Goal: Task Accomplishment & Management: Complete application form

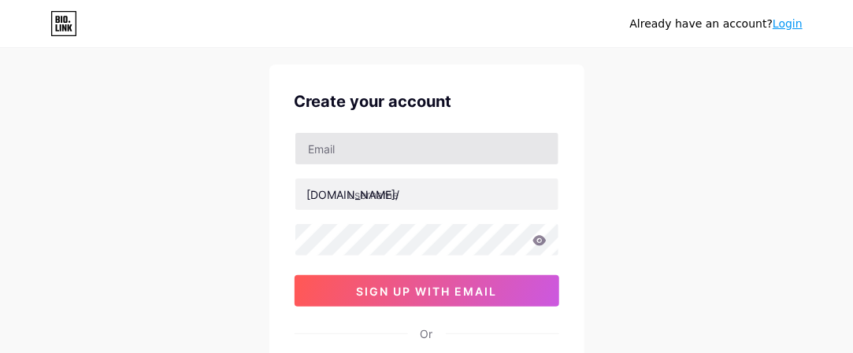
scroll to position [79, 0]
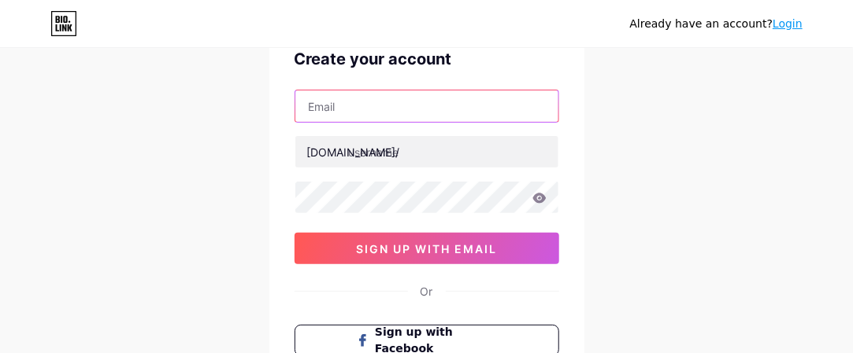
click at [419, 102] on input "text" at bounding box center [426, 106] width 263 height 31
type input "[EMAIL_ADDRESS][DOMAIN_NAME]"
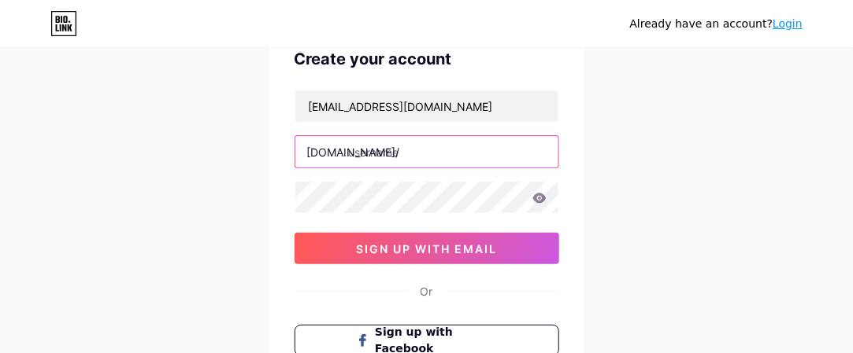
click at [413, 148] on input "text" at bounding box center [426, 151] width 263 height 31
click at [417, 152] on input "text" at bounding box center [426, 151] width 263 height 31
paste input "expertmover and packer in [GEOGRAPHIC_DATA] - king movers [GEOGRAPHIC_DATA]"
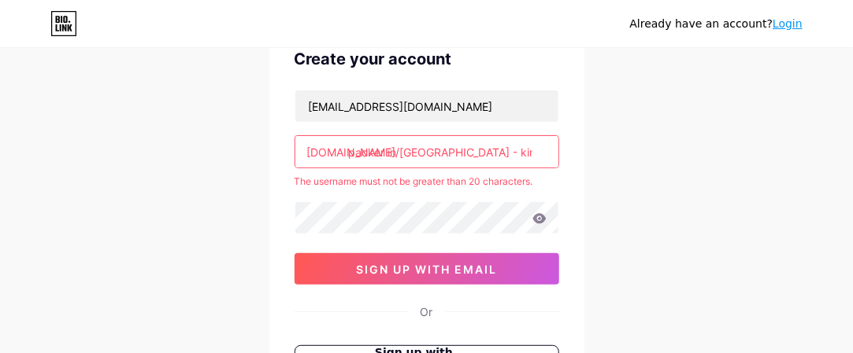
click at [435, 150] on input "expert mover and packer in [GEOGRAPHIC_DATA] - king movers [GEOGRAPHIC_DATA]" at bounding box center [426, 151] width 263 height 31
click at [533, 147] on input "expertmoverandpackerindubaikingmovers" at bounding box center [426, 151] width 263 height 31
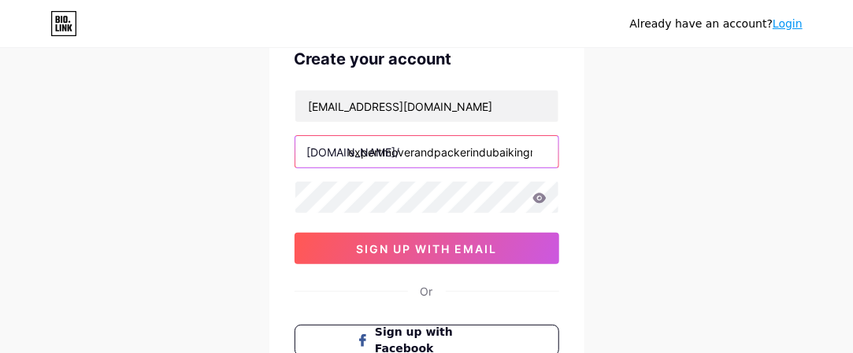
click at [538, 144] on input "expertmoverandpackerindubaikingmovers" at bounding box center [426, 151] width 263 height 31
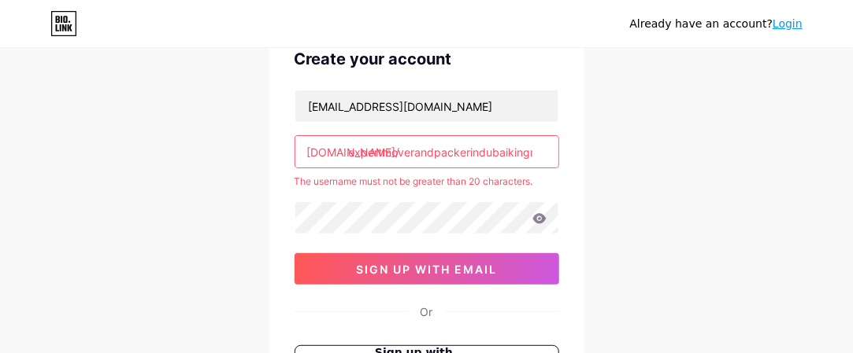
drag, startPoint x: 513, startPoint y: 150, endPoint x: 381, endPoint y: 149, distance: 132.3
click at [381, 149] on input "expertmoverandpackerindubaikingmovers" at bounding box center [426, 151] width 263 height 31
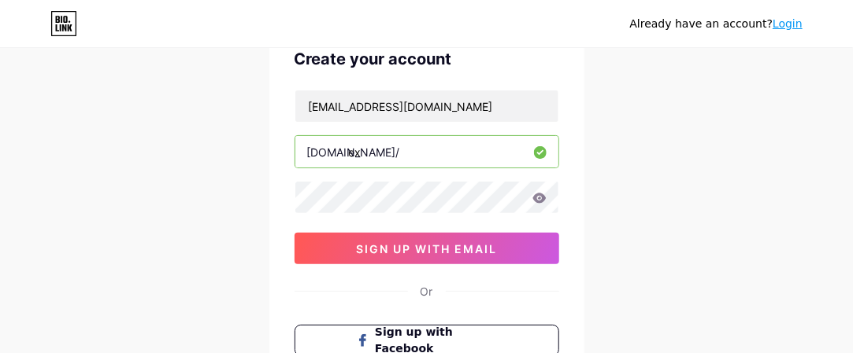
type input "e"
paste input "expertmover and packer in [GEOGRAPHIC_DATA] - king movers [GEOGRAPHIC_DATA]"
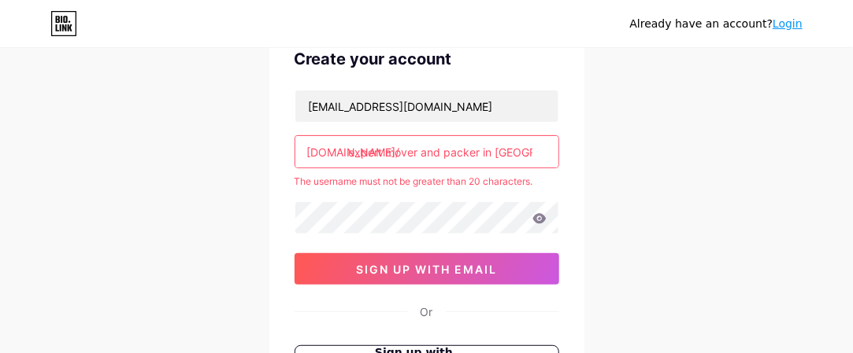
drag, startPoint x: 435, startPoint y: 147, endPoint x: 313, endPoint y: 157, distance: 121.7
click at [313, 157] on div "[DOMAIN_NAME]/ expert mover and packer in [GEOGRAPHIC_DATA] - king movers [GEOG…" at bounding box center [426, 151] width 265 height 33
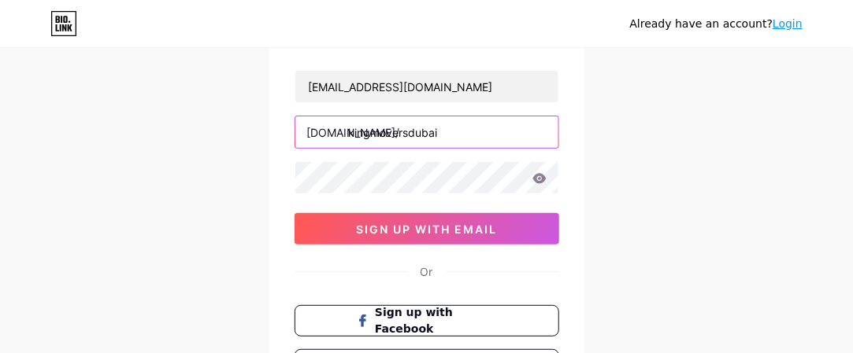
scroll to position [79, 0]
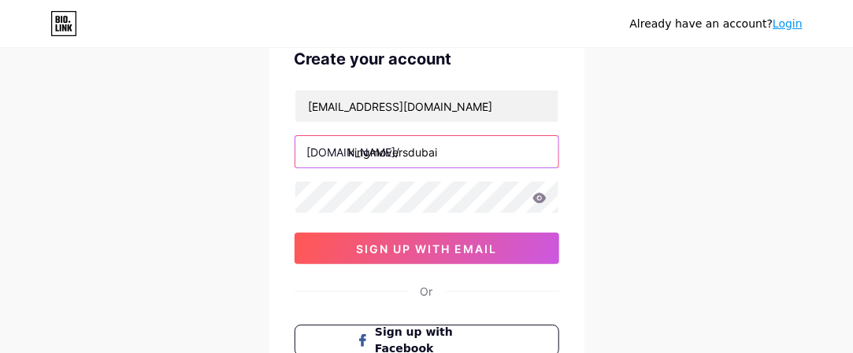
type input "kingmoversdubai"
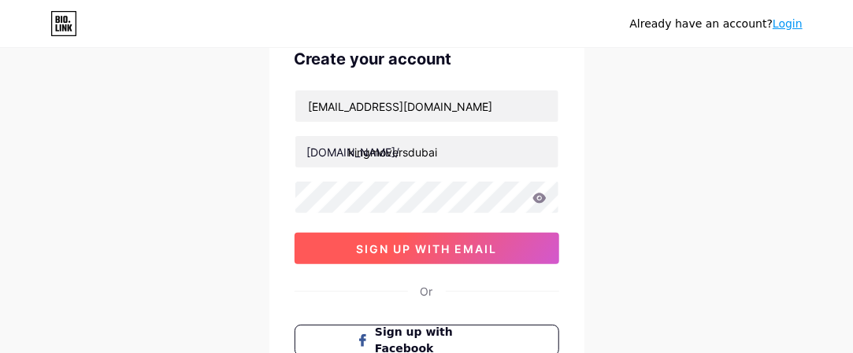
click at [451, 249] on span "sign up with email" at bounding box center [426, 248] width 141 height 13
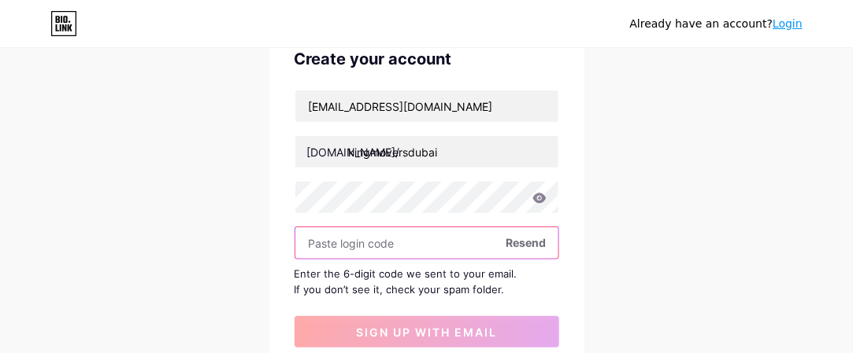
click at [405, 235] on input "text" at bounding box center [426, 243] width 263 height 31
paste input "501607"
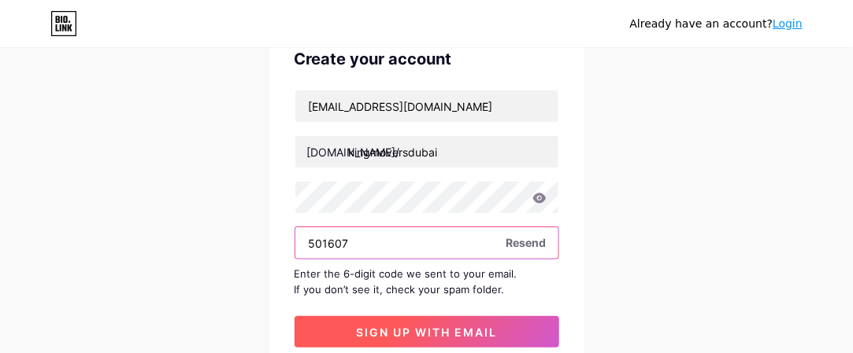
type input "501607"
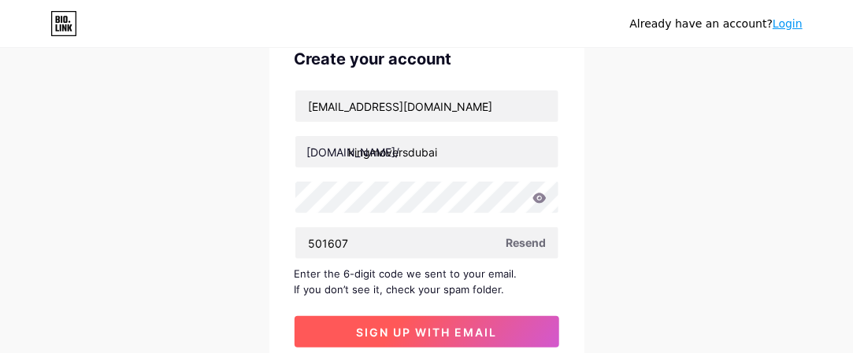
click at [394, 329] on span "sign up with email" at bounding box center [426, 332] width 141 height 13
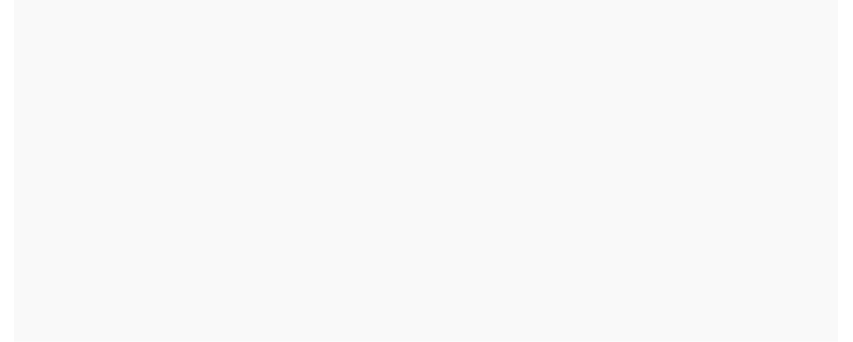
scroll to position [0, 0]
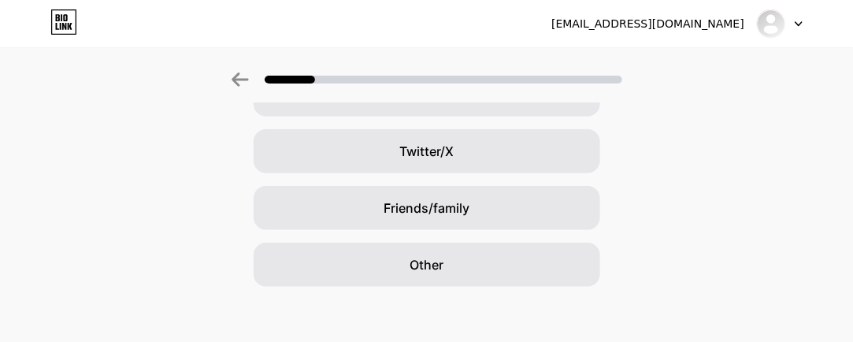
scroll to position [337, 0]
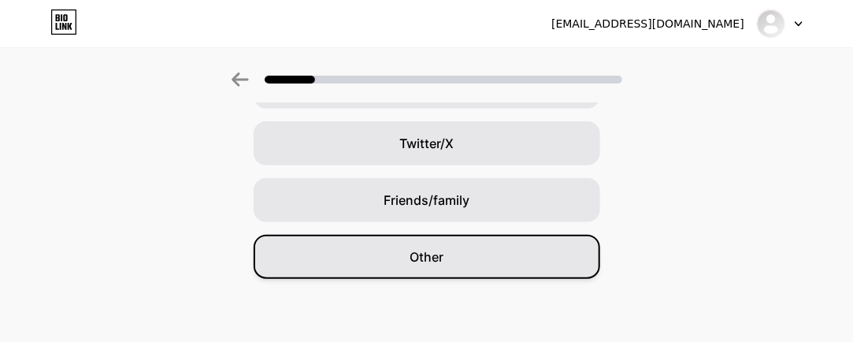
click at [381, 251] on div "Other" at bounding box center [427, 257] width 346 height 44
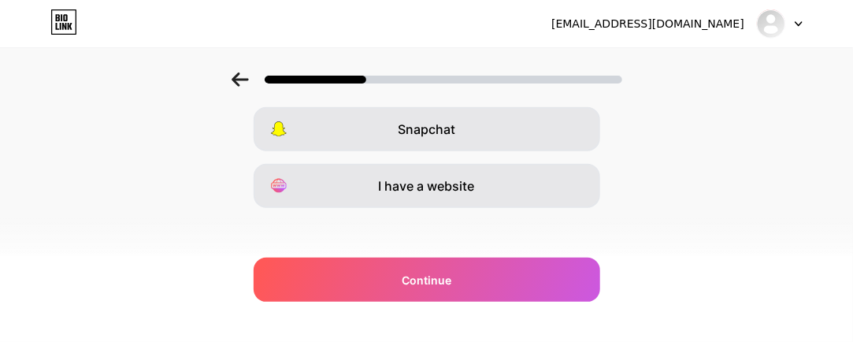
scroll to position [416, 0]
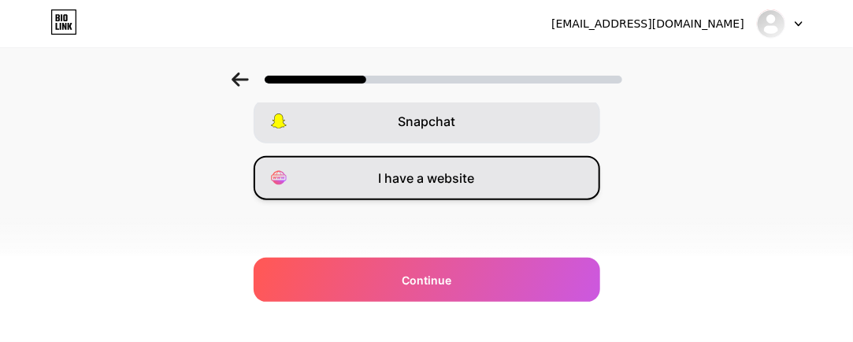
click at [482, 182] on div "I have a website" at bounding box center [427, 178] width 346 height 44
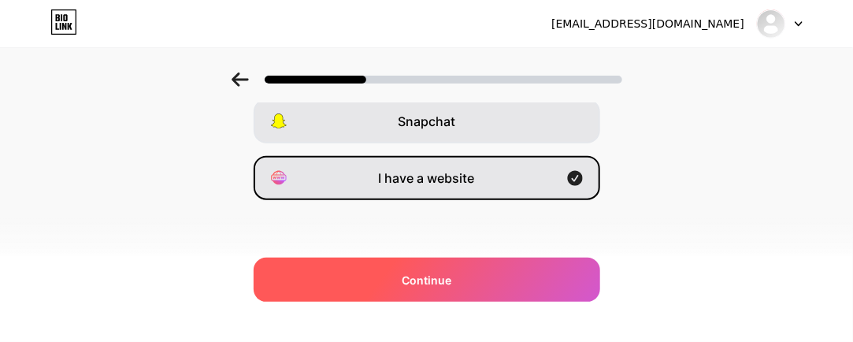
click at [493, 279] on div "Continue" at bounding box center [427, 279] width 346 height 44
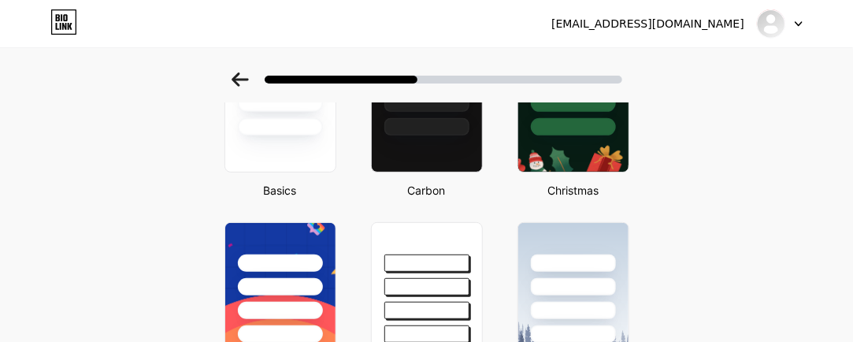
scroll to position [270, 0]
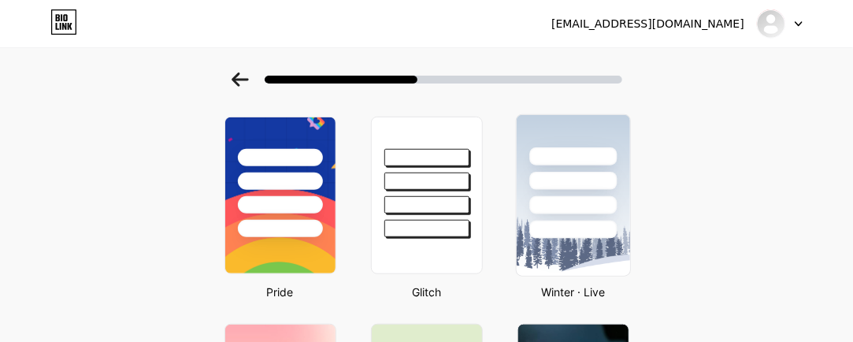
click at [573, 220] on div at bounding box center [572, 229] width 87 height 18
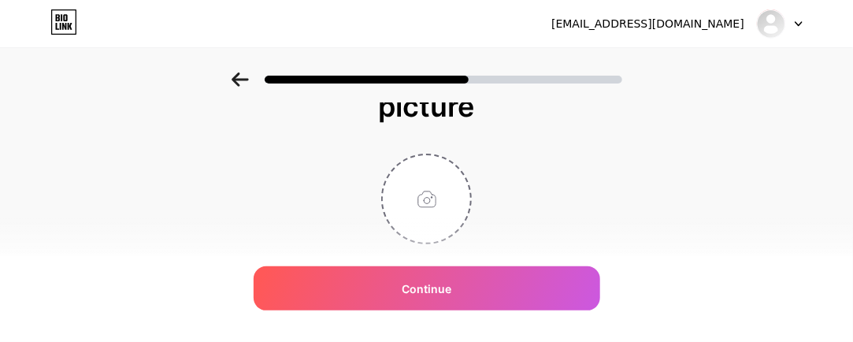
scroll to position [96, 0]
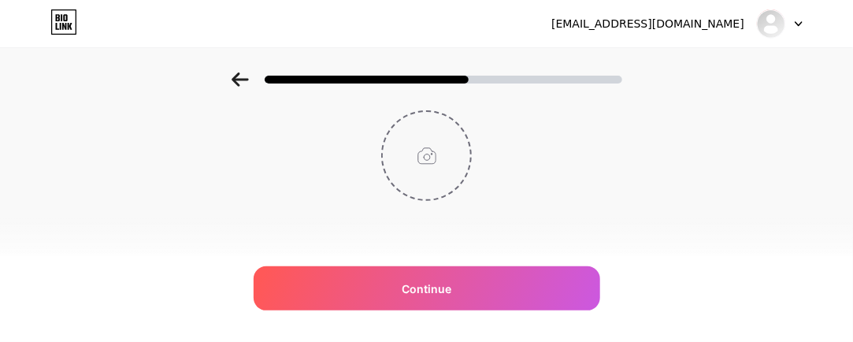
click at [435, 152] on input "file" at bounding box center [426, 155] width 87 height 87
type input "C:\fakepath\kingmoversdubailogo.jpeg"
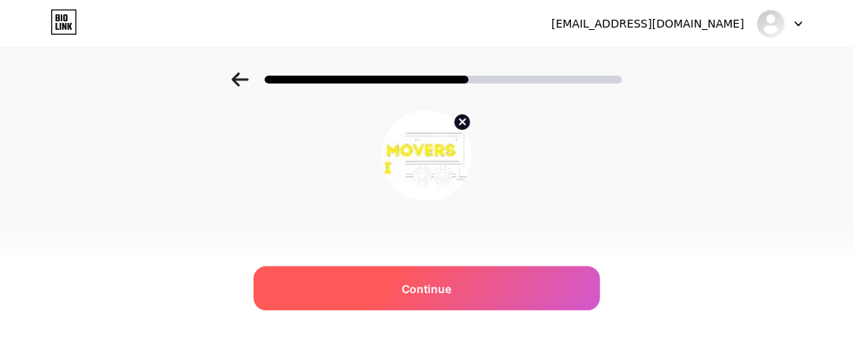
click at [439, 294] on span "Continue" at bounding box center [427, 288] width 50 height 17
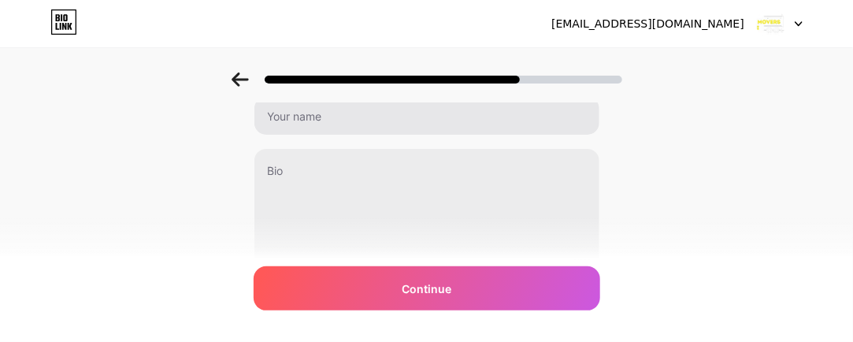
scroll to position [0, 0]
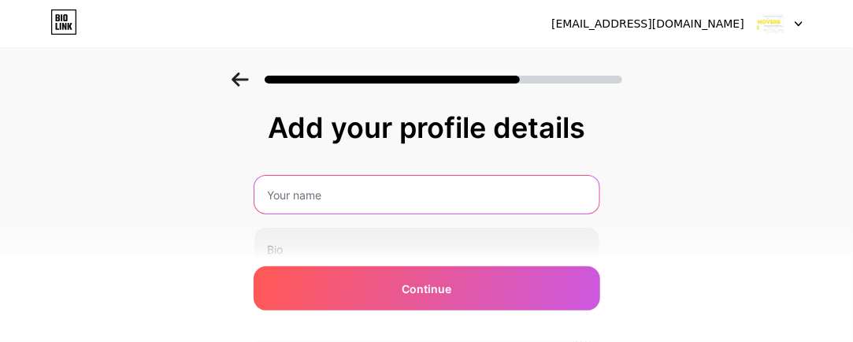
click at [439, 193] on input "text" at bounding box center [426, 195] width 345 height 38
type input "Expert Mover and Packer in [GEOGRAPHIC_DATA] - King Movers [GEOGRAPHIC_DATA]"
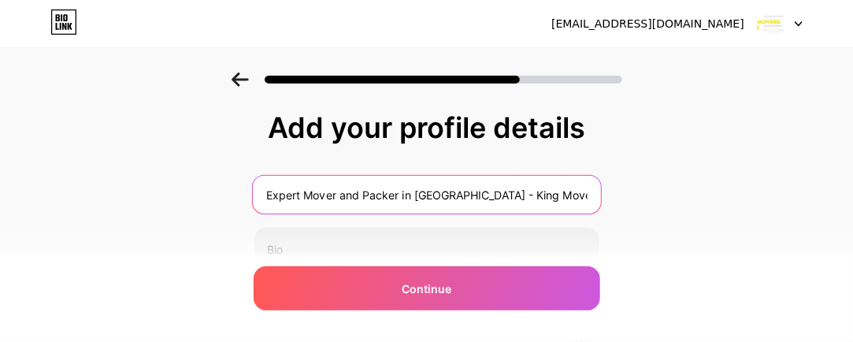
scroll to position [79, 0]
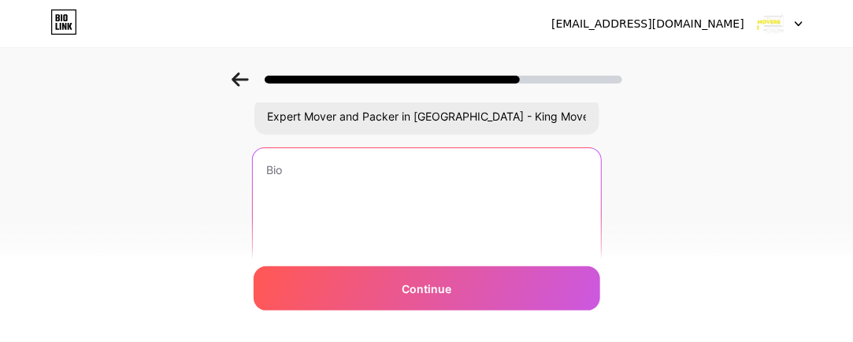
click at [416, 188] on textarea at bounding box center [426, 212] width 348 height 128
click at [361, 202] on textarea at bounding box center [426, 212] width 348 height 128
paste textarea "King Movers [GEOGRAPHIC_DATA] offers comprehensive relocation services for resi…"
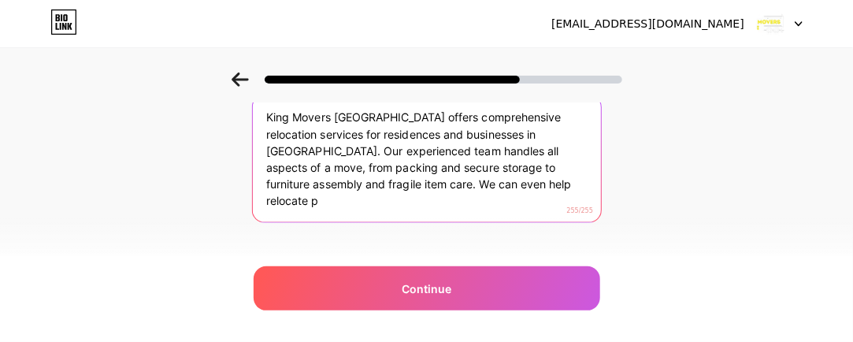
scroll to position [152, 0]
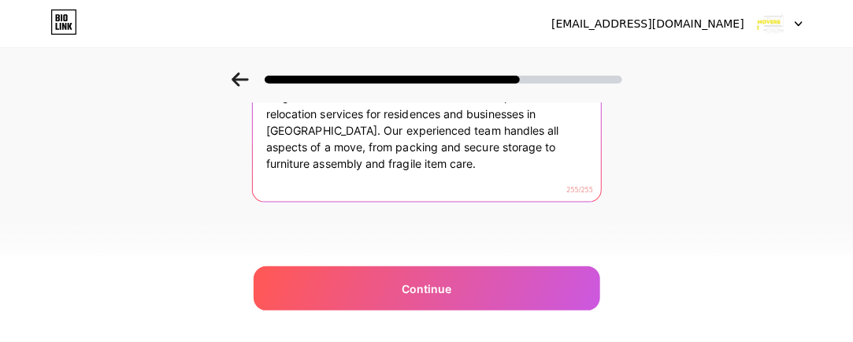
drag, startPoint x: 542, startPoint y: 142, endPoint x: 579, endPoint y: 168, distance: 45.2
click at [579, 168] on textarea "King Movers [GEOGRAPHIC_DATA] offers comprehensive relocation services for resi…" at bounding box center [426, 139] width 348 height 128
click at [474, 175] on textarea "King Movers [GEOGRAPHIC_DATA] offers comprehensive relocation services for resi…" at bounding box center [426, 139] width 348 height 128
click at [550, 139] on textarea "King Movers [GEOGRAPHIC_DATA] offers comprehensive relocation services for resi…" at bounding box center [426, 139] width 348 height 128
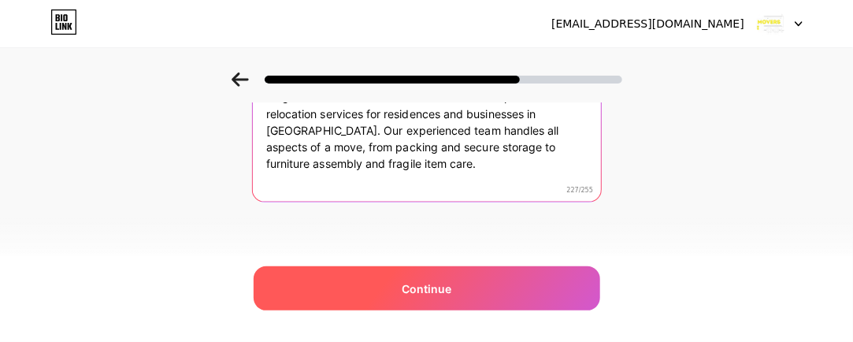
type textarea "King Movers [GEOGRAPHIC_DATA] offers comprehensive relocation services for resi…"
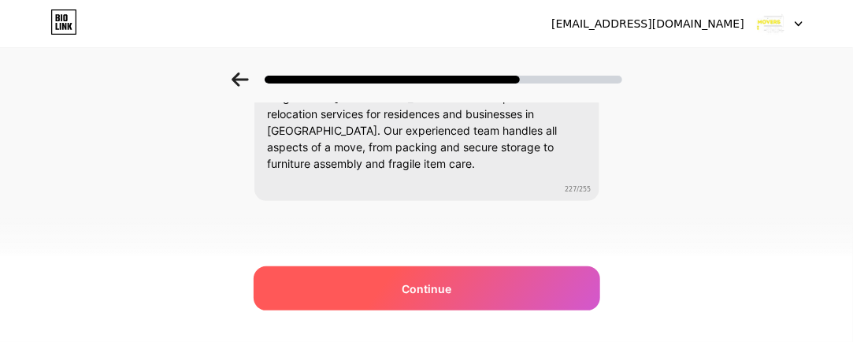
click at [492, 290] on div "Continue" at bounding box center [427, 288] width 346 height 44
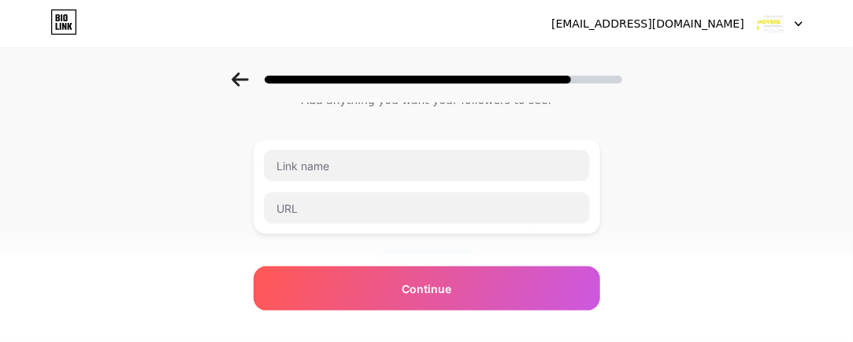
scroll to position [79, 0]
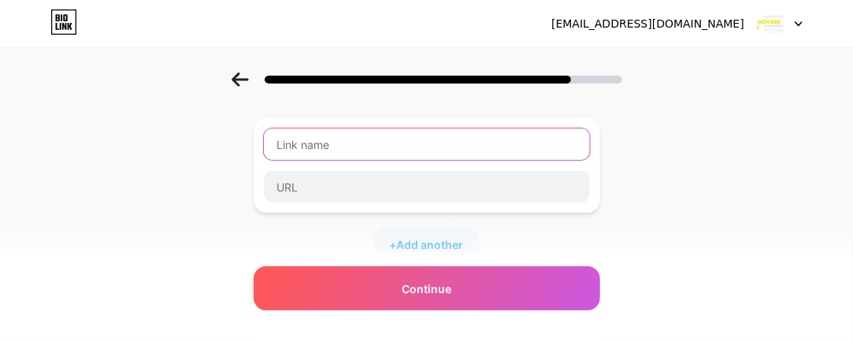
click at [405, 151] on input "text" at bounding box center [427, 143] width 326 height 31
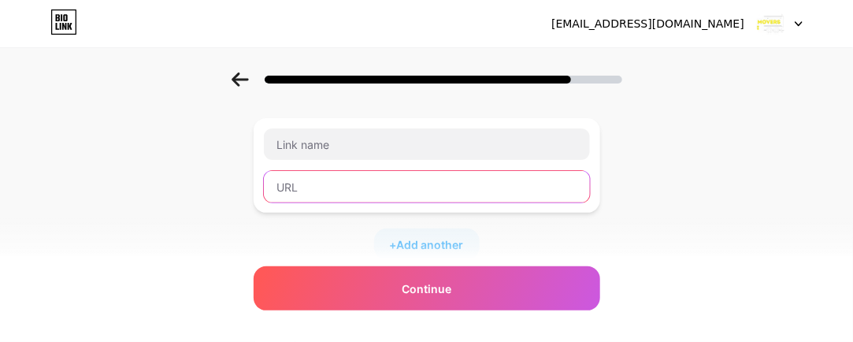
click at [414, 179] on input "text" at bounding box center [427, 186] width 326 height 31
click at [322, 189] on input "text" at bounding box center [427, 186] width 326 height 31
paste input "[URL][DOMAIN_NAME]"
type input "[URL][DOMAIN_NAME]"
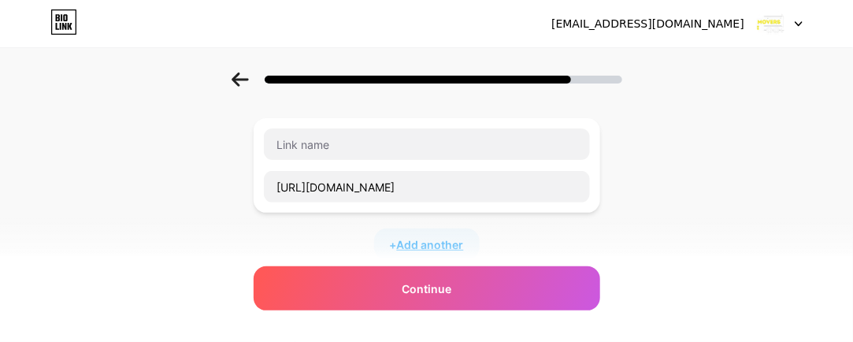
click at [434, 247] on span "Add another" at bounding box center [430, 244] width 67 height 17
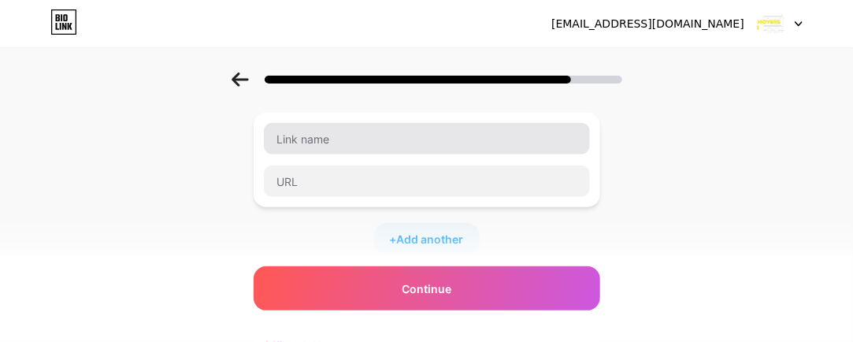
scroll to position [236, 0]
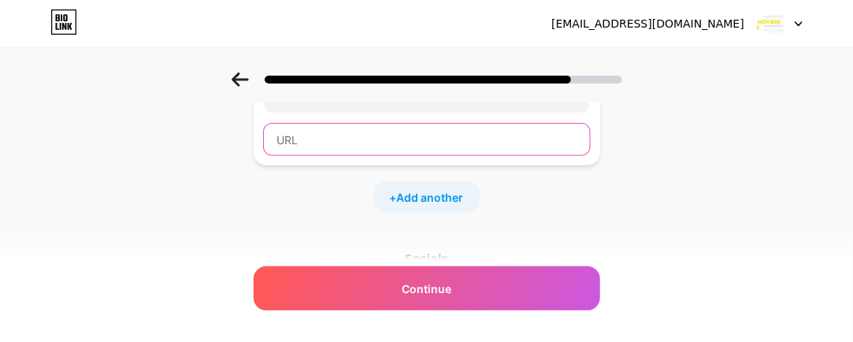
click at [398, 143] on input "text" at bounding box center [427, 139] width 326 height 31
click at [335, 139] on input "text" at bounding box center [427, 139] width 326 height 31
paste input "[URL][DOMAIN_NAME]"
type input "[URL][DOMAIN_NAME]"
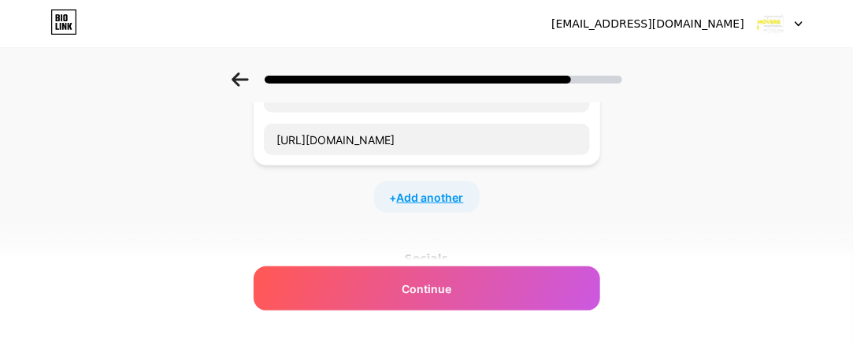
click at [449, 201] on span "Add another" at bounding box center [430, 197] width 67 height 17
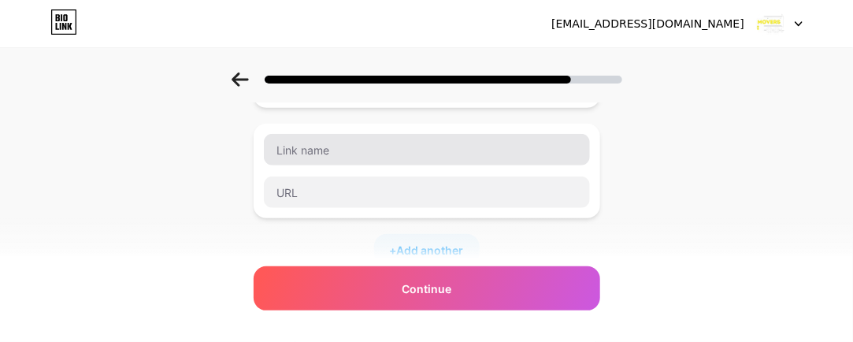
scroll to position [315, 0]
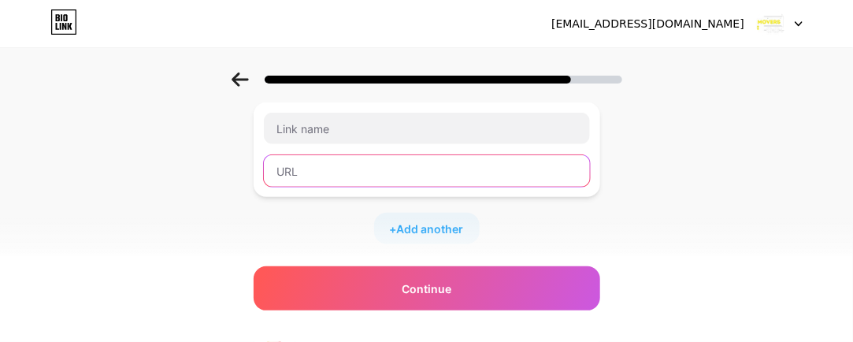
click at [418, 179] on input "text" at bounding box center [427, 170] width 326 height 31
click at [397, 167] on input "text" at bounding box center [427, 170] width 326 height 31
paste input "[URL][DOMAIN_NAME]"
type input "[URL][DOMAIN_NAME]"
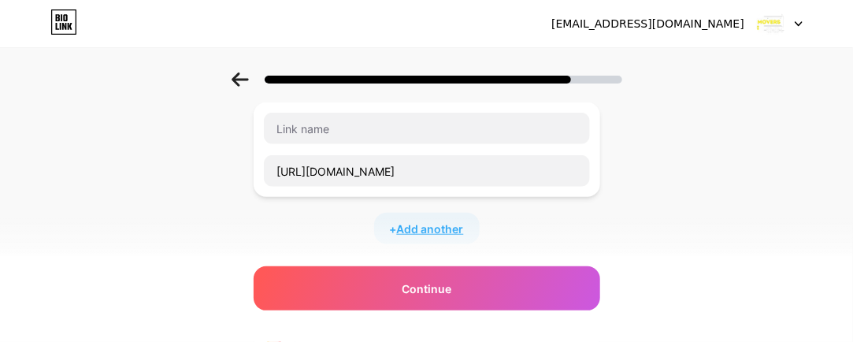
click at [444, 228] on span "Add another" at bounding box center [430, 228] width 67 height 17
click at [387, 239] on input "text" at bounding box center [427, 238] width 326 height 31
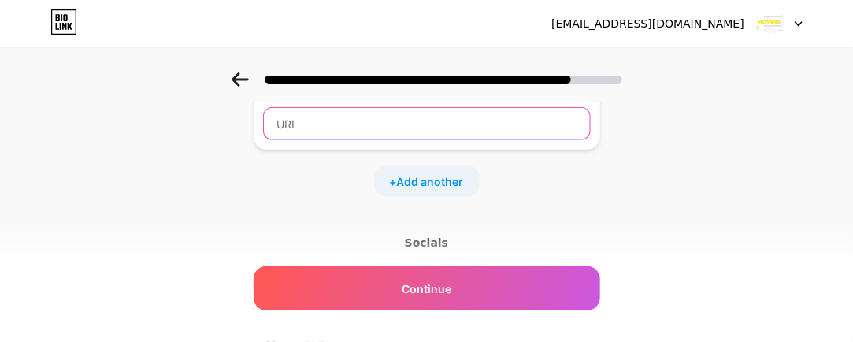
click at [360, 122] on input "text" at bounding box center [427, 123] width 326 height 31
type input "King overs"
drag, startPoint x: 360, startPoint y: 122, endPoint x: 253, endPoint y: 119, distance: 107.1
click at [253, 119] on div "Start with a link Add anything you want your followers to see. [URL][DOMAIN_NAM…" at bounding box center [426, 42] width 853 height 884
click at [326, 125] on input "text" at bounding box center [427, 123] width 326 height 31
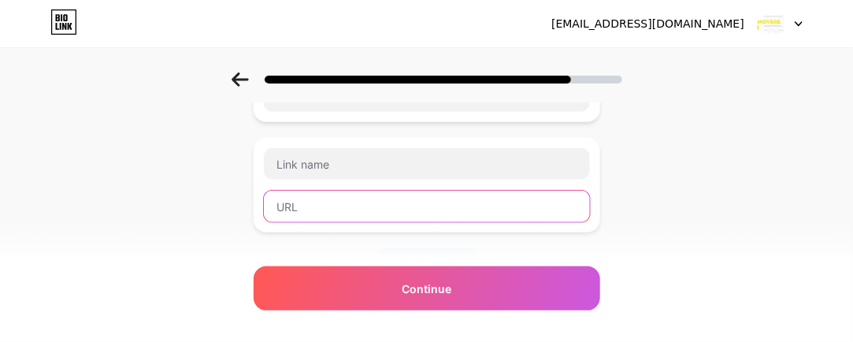
scroll to position [394, 0]
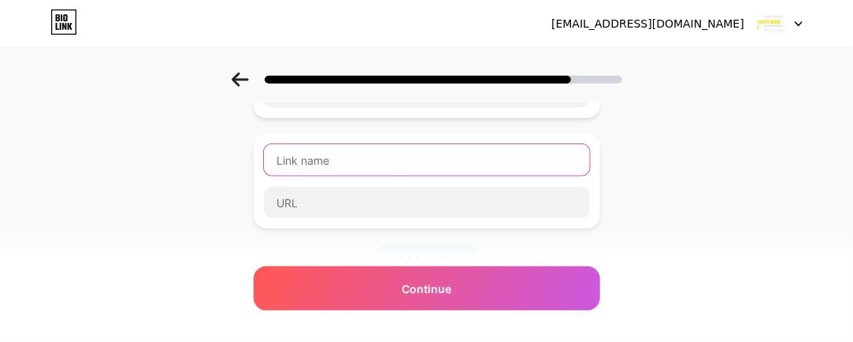
click at [382, 161] on input "text" at bounding box center [427, 159] width 326 height 31
paste input "Expert Mover and Packer in [GEOGRAPHIC_DATA] - King Movers [GEOGRAPHIC_DATA]"
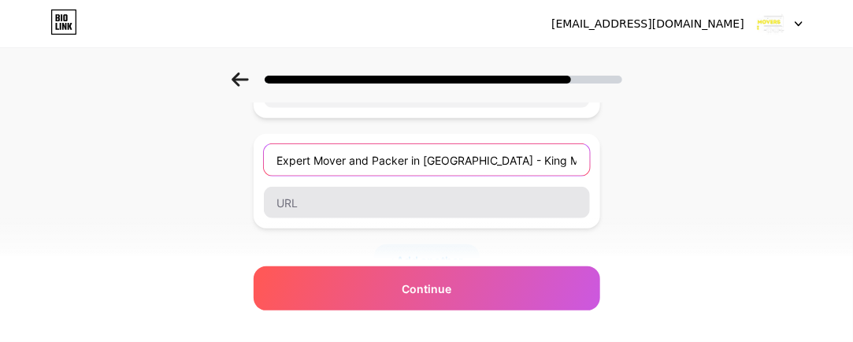
type input "Expert Mover and Packer in [GEOGRAPHIC_DATA] - King Movers [GEOGRAPHIC_DATA]"
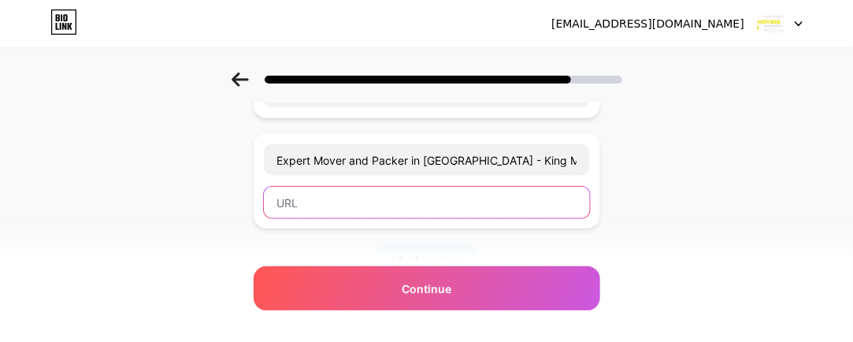
click at [382, 197] on input "text" at bounding box center [427, 202] width 326 height 31
click at [383, 198] on input "text" at bounding box center [427, 202] width 326 height 31
paste input "[URL][DOMAIN_NAME]"
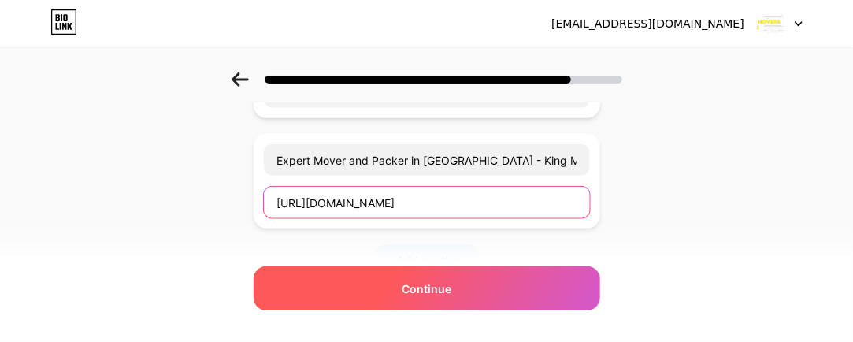
type input "[URL][DOMAIN_NAME]"
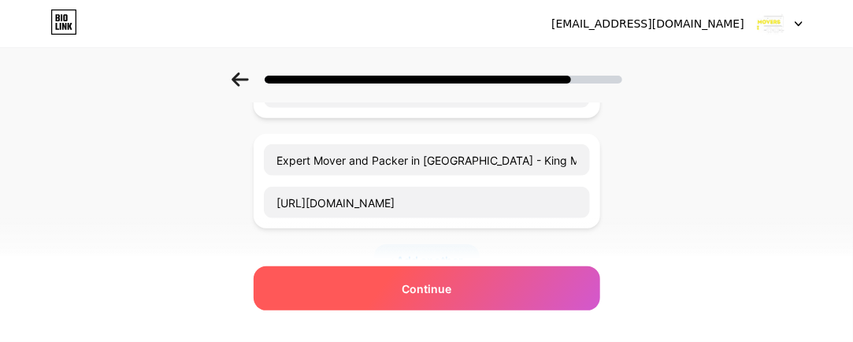
click at [427, 287] on span "Continue" at bounding box center [427, 288] width 50 height 17
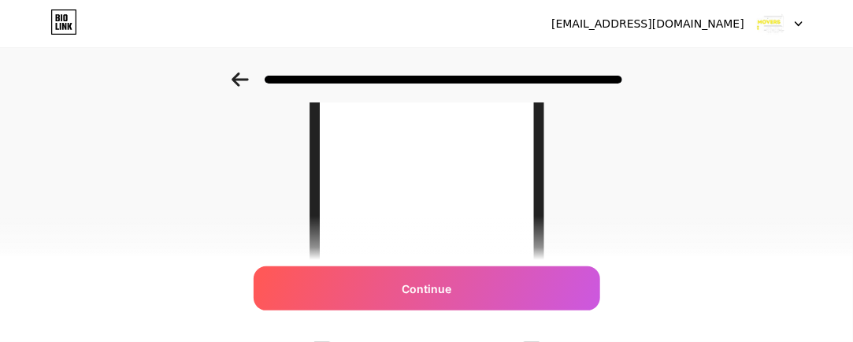
scroll to position [370, 0]
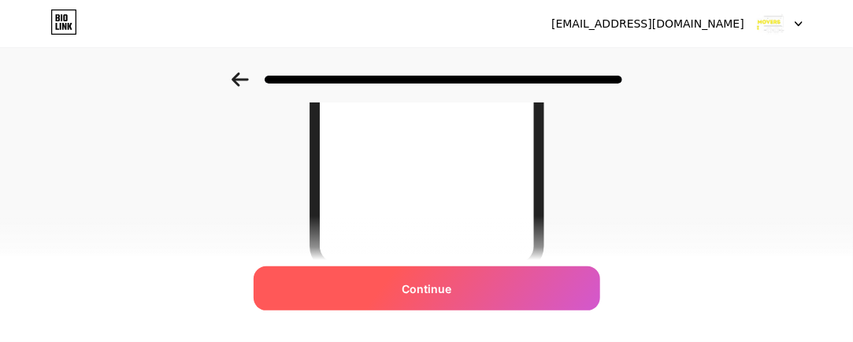
click at [461, 290] on div "Continue" at bounding box center [427, 288] width 346 height 44
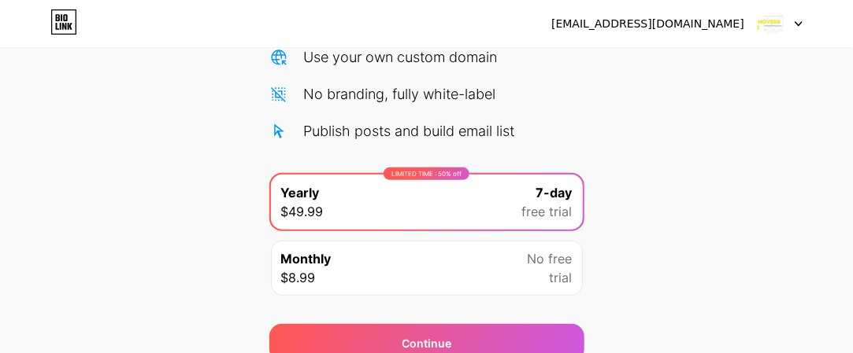
scroll to position [121, 0]
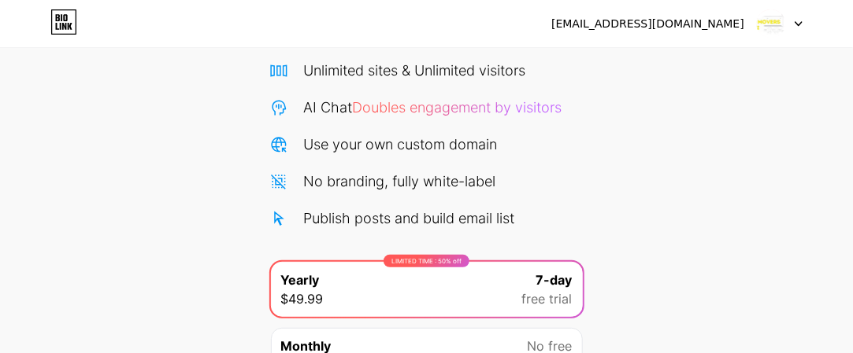
click at [454, 220] on div "Publish posts and build email list" at bounding box center [409, 218] width 211 height 21
click at [414, 141] on div "Use your own custom domain" at bounding box center [401, 144] width 194 height 21
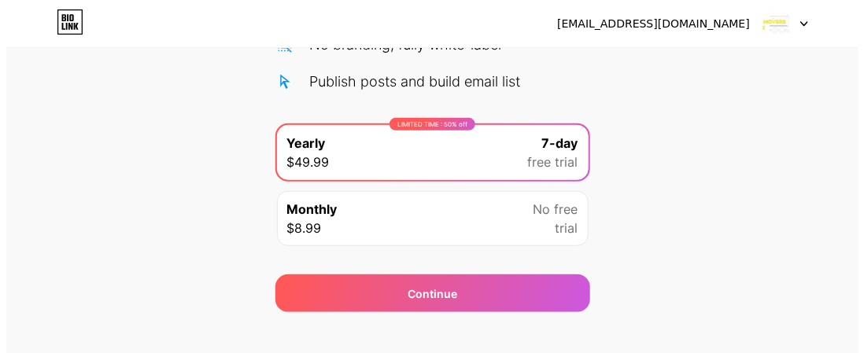
scroll to position [279, 0]
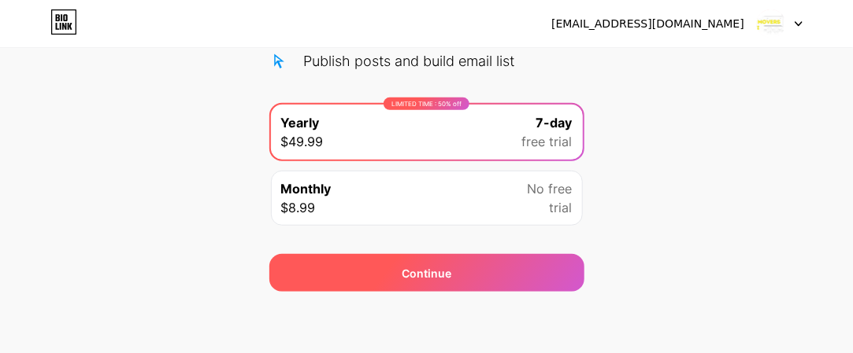
click at [507, 271] on div "Continue" at bounding box center [426, 273] width 315 height 38
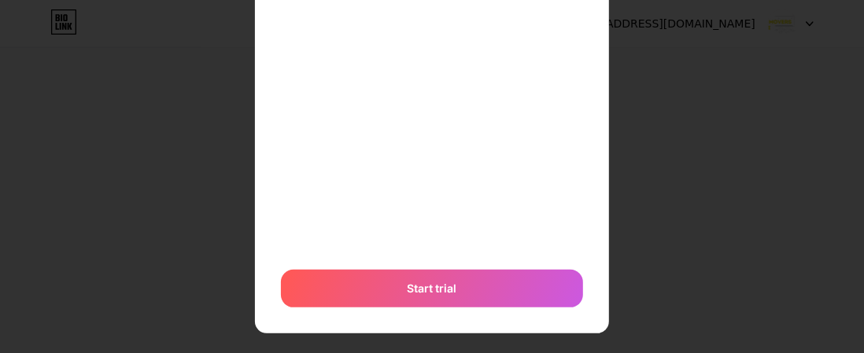
scroll to position [277, 0]
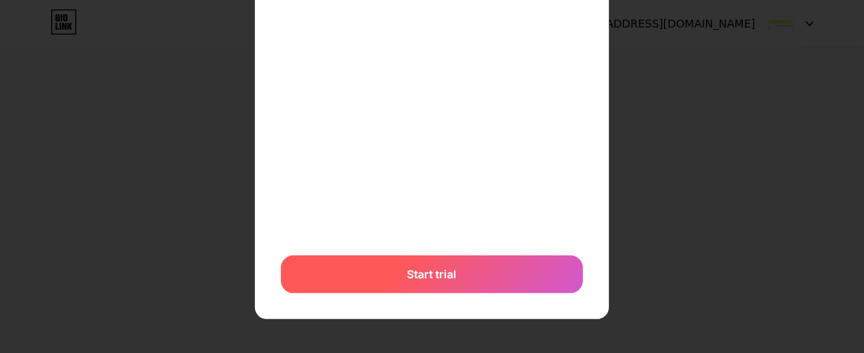
click at [468, 263] on div "Start trial" at bounding box center [432, 275] width 302 height 38
